Goal: Find specific fact: Find specific fact

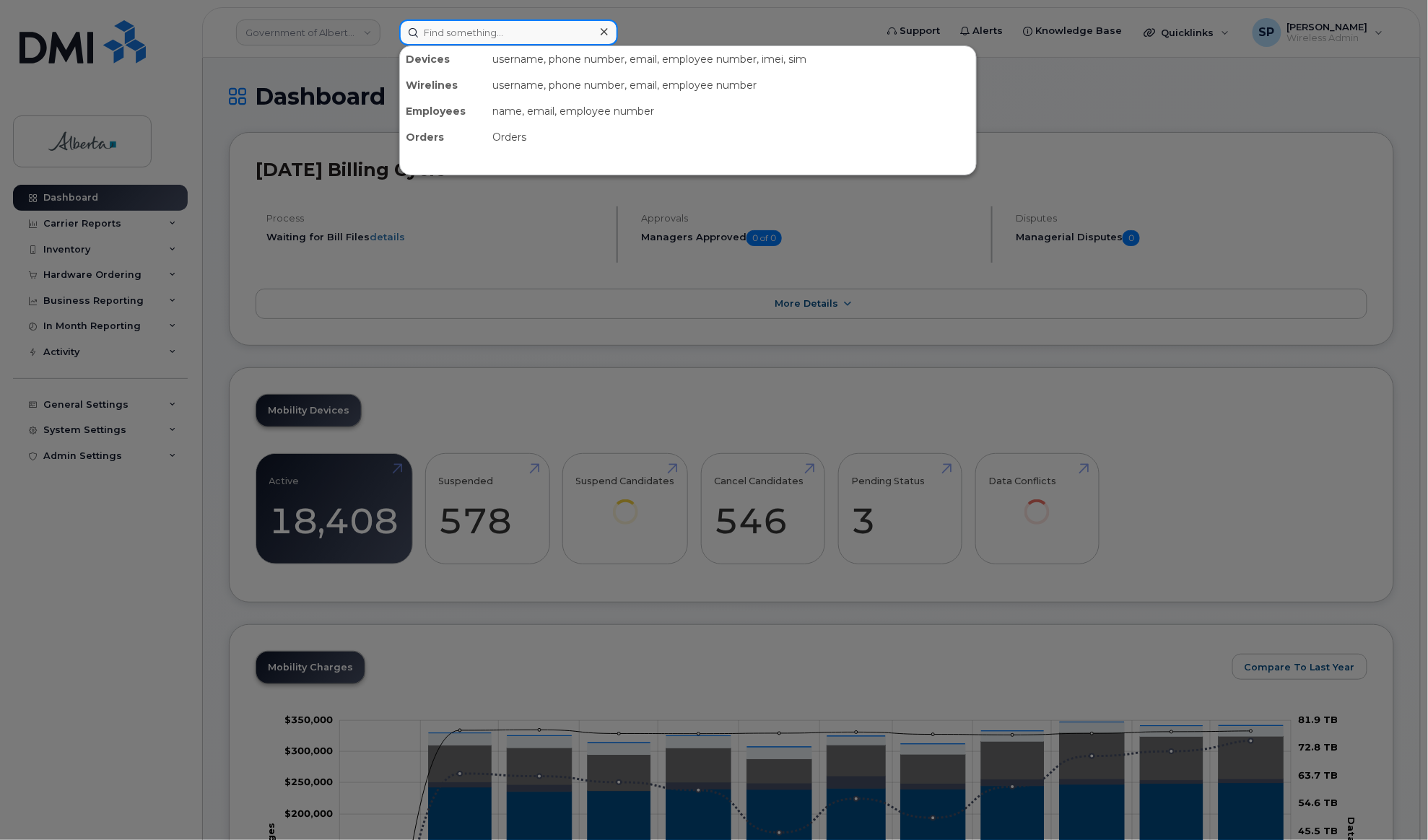
click at [503, 34] on input at bounding box center [508, 32] width 218 height 26
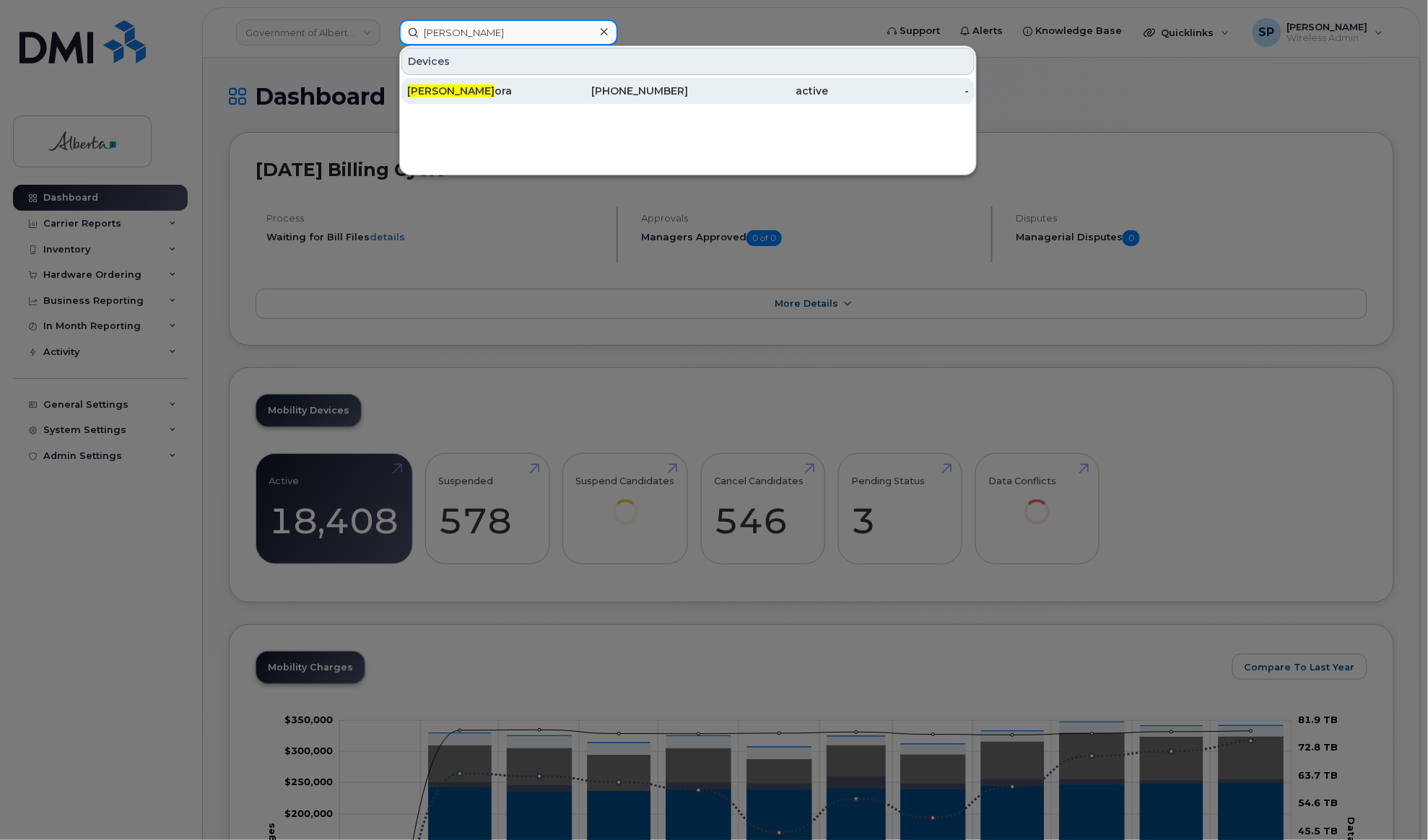
type input "[PERSON_NAME]"
click at [462, 93] on span "[PERSON_NAME]" at bounding box center [451, 90] width 87 height 13
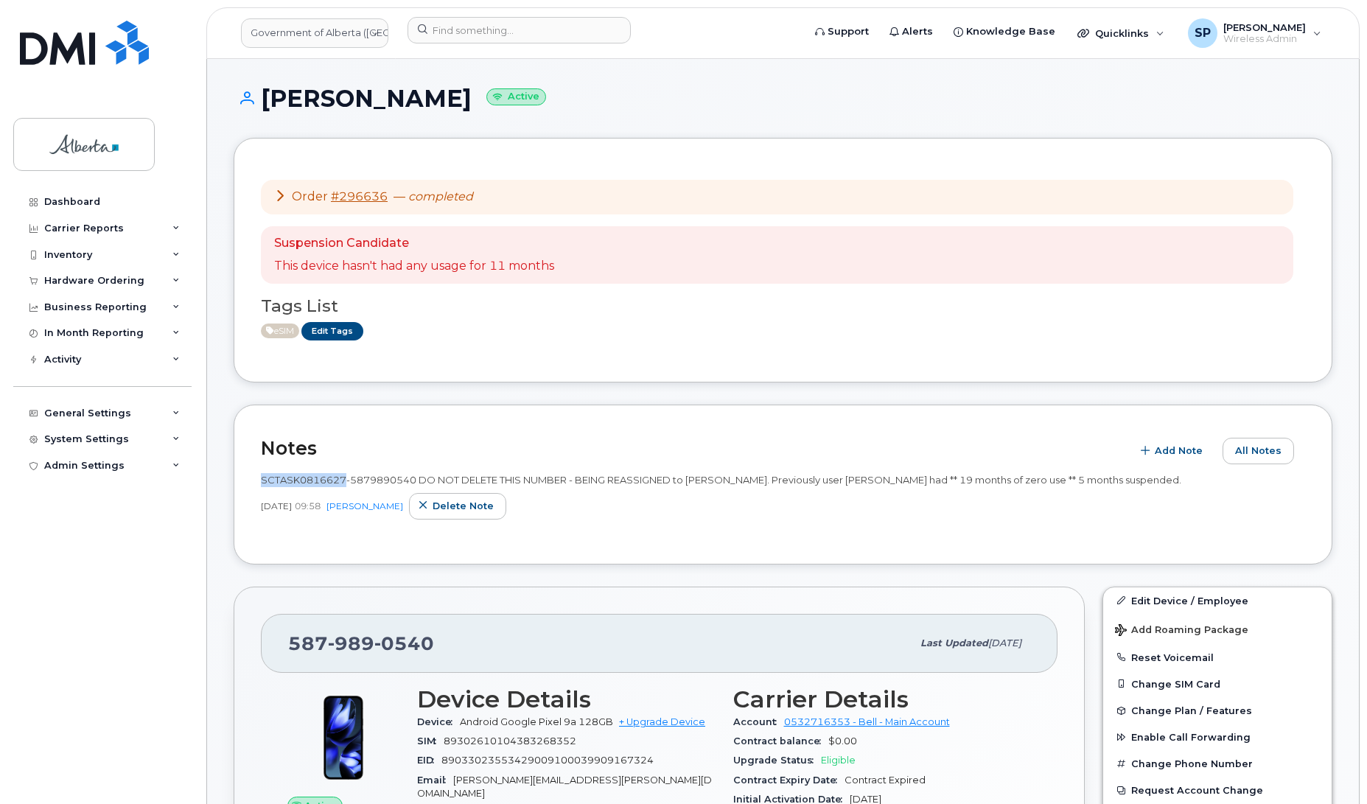
drag, startPoint x: 343, startPoint y: 478, endPoint x: 260, endPoint y: 474, distance: 82.6
click at [261, 474] on span "SCTASK0816627-5879890540 DO NOT DELETE THIS NUMBER - BEING REASSIGNED to Debbie…" at bounding box center [721, 480] width 921 height 12
copy span "SCTASK0816627"
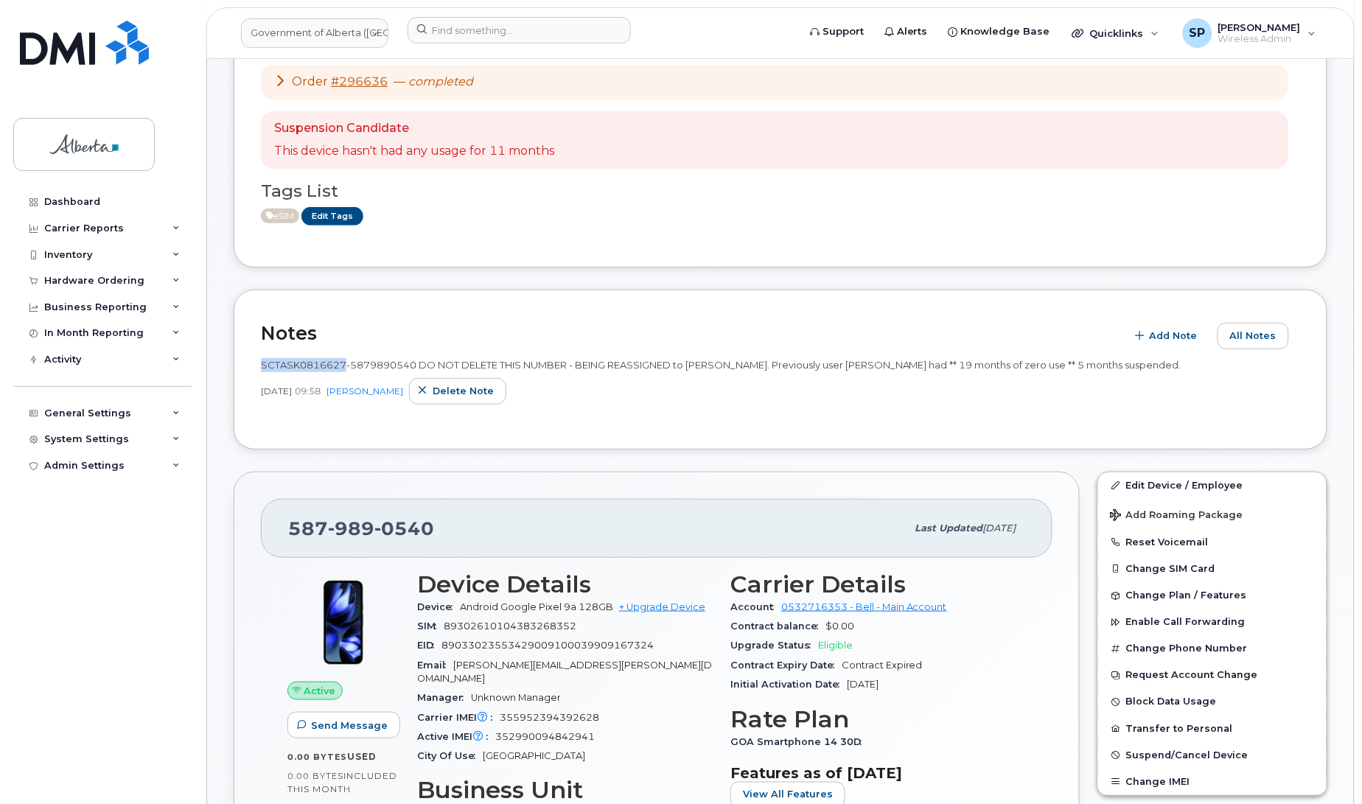
scroll to position [126, 0]
